Goal: Task Accomplishment & Management: Manage account settings

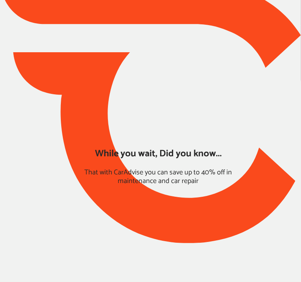
type input "*****"
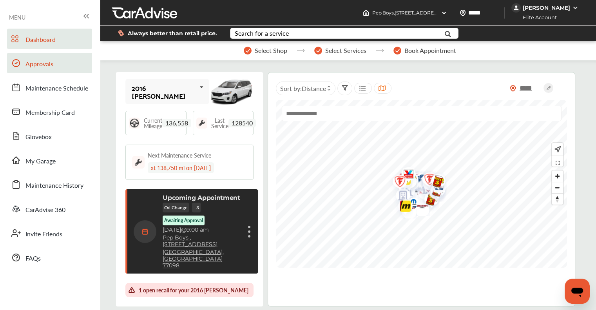
click at [33, 58] on link "Approvals" at bounding box center [49, 63] width 85 height 20
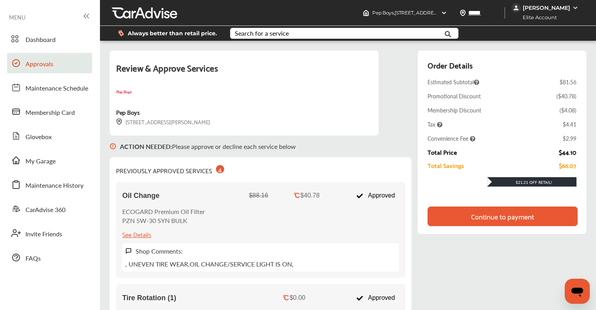
click at [575, 7] on img at bounding box center [575, 8] width 6 height 6
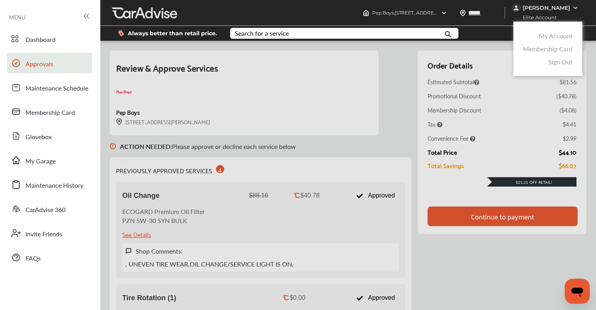
click at [549, 35] on link "My Account" at bounding box center [556, 35] width 34 height 9
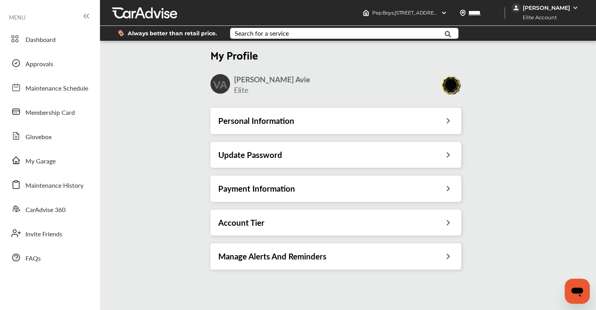
click at [261, 187] on h3 "Payment Information" at bounding box center [256, 189] width 77 height 10
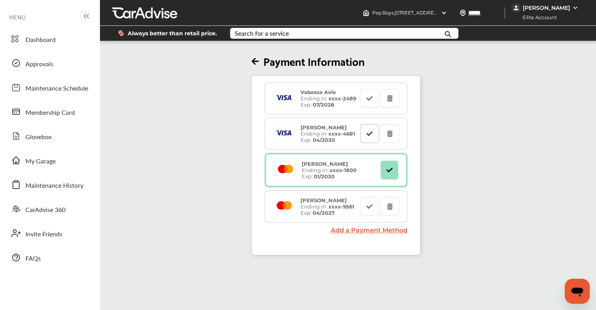
click at [371, 133] on icon at bounding box center [369, 133] width 7 height 5
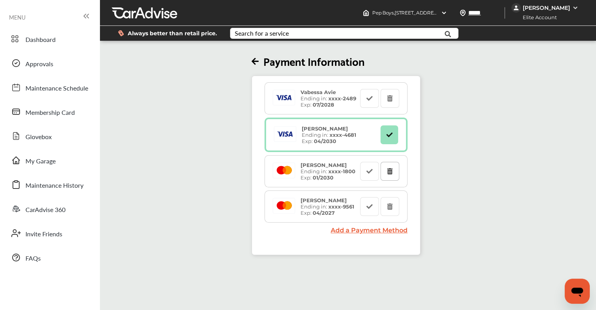
click at [396, 174] on button at bounding box center [390, 171] width 19 height 19
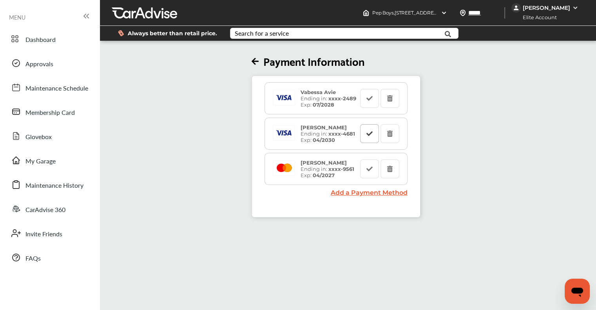
click at [366, 133] on button at bounding box center [369, 133] width 19 height 19
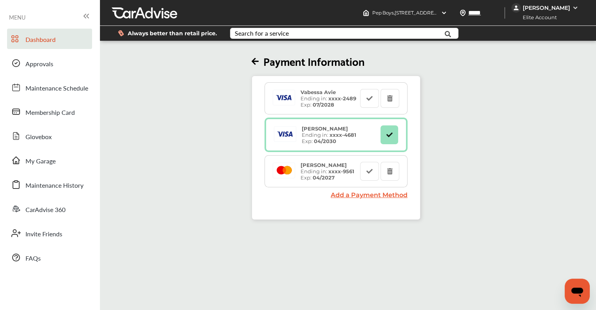
click at [40, 35] on span "Dashboard" at bounding box center [40, 40] width 30 height 10
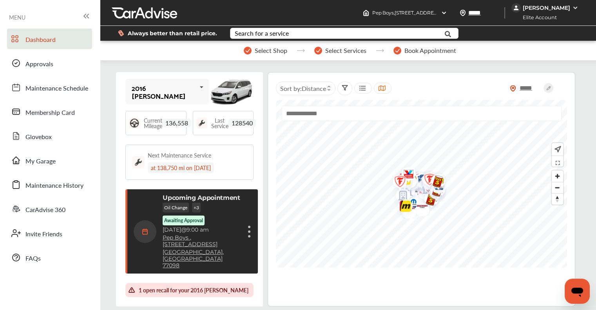
click at [234, 216] on div "Oil Change + 3 Awaiting Approval" at bounding box center [202, 214] width 78 height 23
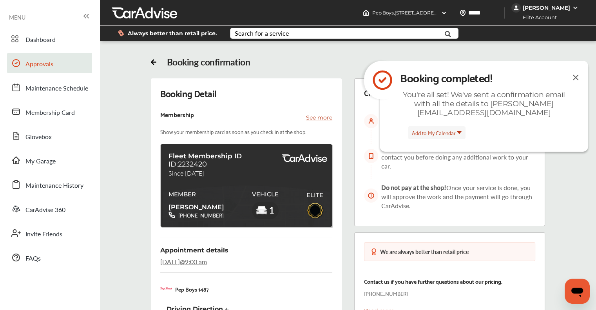
click at [29, 65] on span "Approvals" at bounding box center [39, 64] width 28 height 10
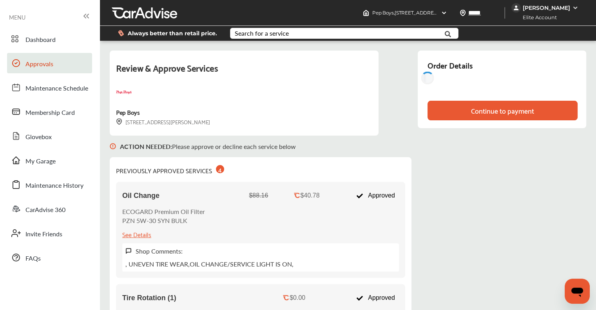
drag, startPoint x: 503, startPoint y: 216, endPoint x: 481, endPoint y: 229, distance: 26.6
click at [502, 114] on div "Continue to payment" at bounding box center [502, 111] width 63 height 8
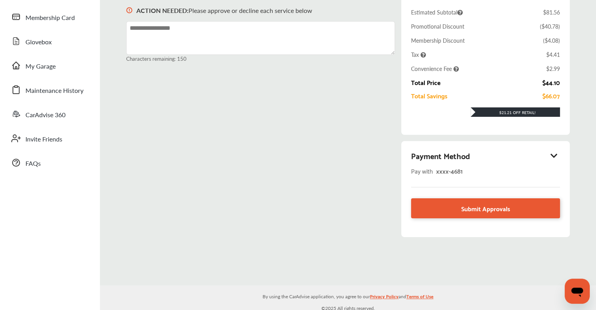
scroll to position [98, 0]
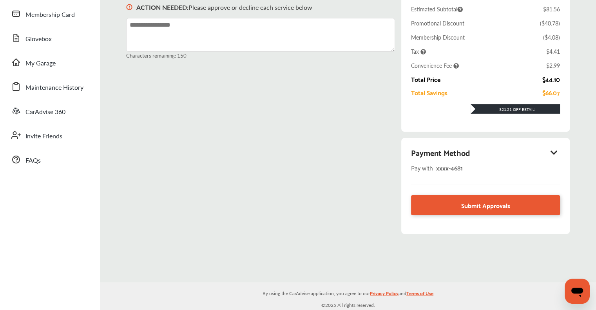
click at [556, 149] on icon at bounding box center [554, 153] width 9 height 8
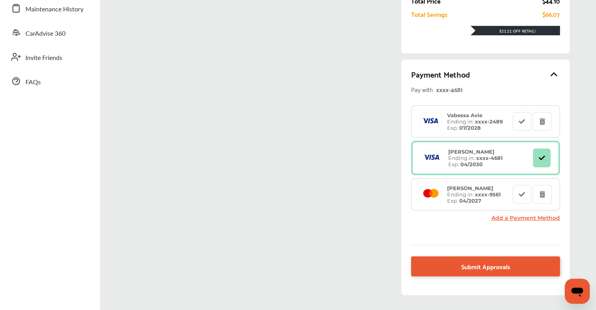
scroll to position [225, 0]
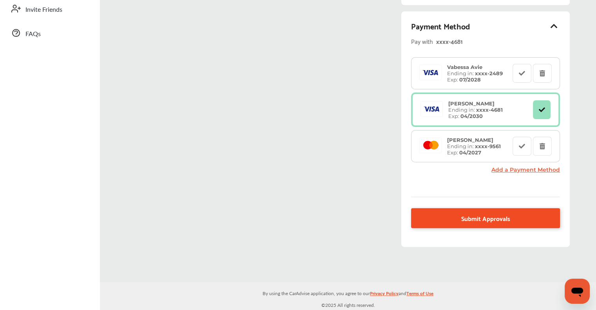
click at [435, 213] on link "Submit Approvals" at bounding box center [485, 218] width 149 height 20
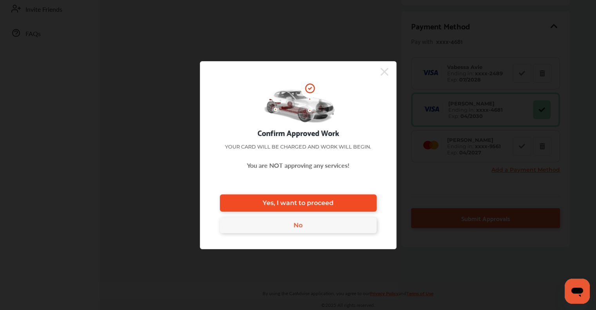
click at [293, 200] on span "Yes, I want to proceed" at bounding box center [298, 202] width 71 height 7
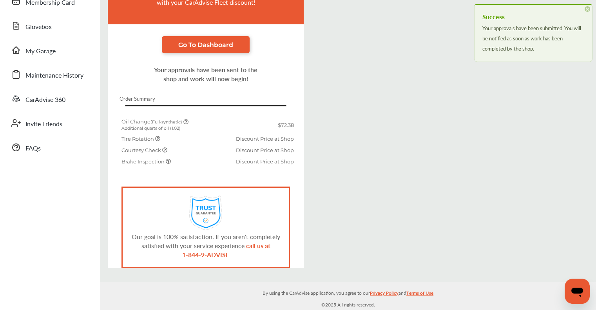
scroll to position [106, 0]
